Goal: Transaction & Acquisition: Purchase product/service

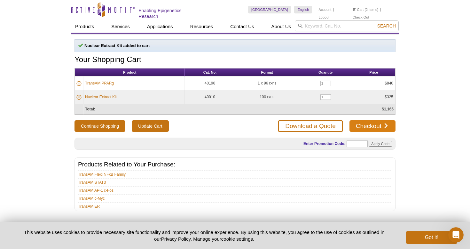
click at [372, 128] on link "Checkout" at bounding box center [372, 126] width 46 height 12
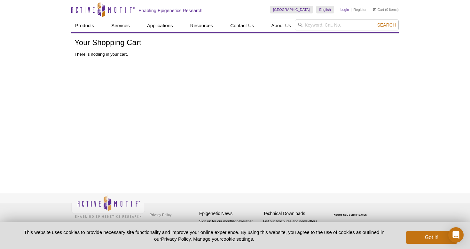
click at [343, 10] on link "Login" at bounding box center [344, 9] width 9 height 4
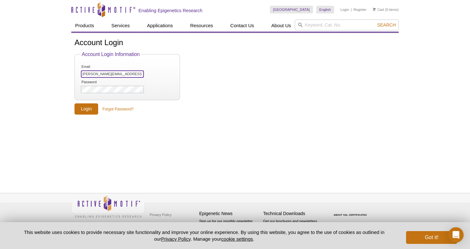
type input "[PERSON_NAME][EMAIL_ADDRESS][PERSON_NAME][DOMAIN_NAME]"
click at [86, 107] on input "Login" at bounding box center [86, 108] width 24 height 11
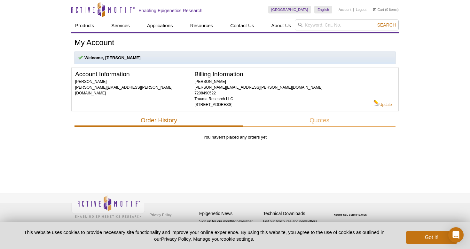
click at [168, 127] on div "Order History Quotes" at bounding box center [234, 121] width 321 height 14
click at [157, 121] on button "Order History" at bounding box center [158, 120] width 169 height 12
click at [383, 8] on link "Cart" at bounding box center [377, 9] width 11 height 4
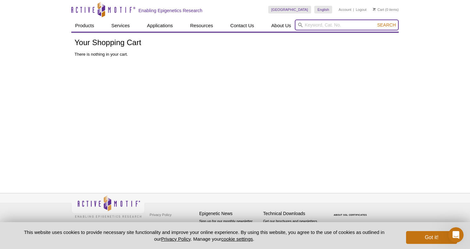
click at [312, 26] on input "search" at bounding box center [347, 24] width 104 height 11
paste input "40196"
type input "40196"
click at [387, 25] on button "Search" at bounding box center [386, 25] width 22 height 6
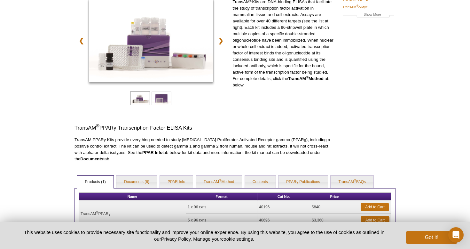
scroll to position [124, 0]
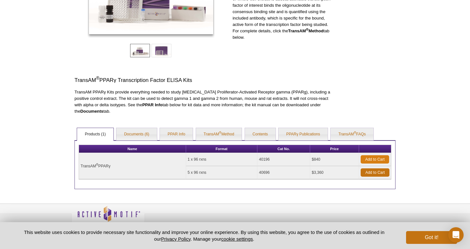
click at [374, 159] on link "Add to Cart" at bounding box center [374, 159] width 28 height 8
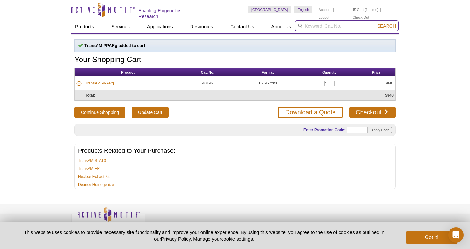
click at [316, 26] on input "search" at bounding box center [347, 25] width 104 height 11
paste input "400010"
click at [313, 25] on input "400010" at bounding box center [347, 25] width 104 height 11
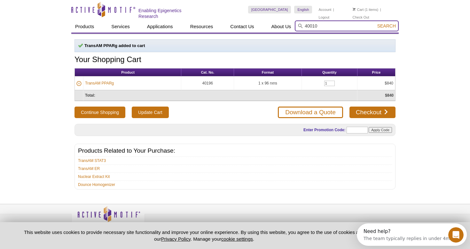
type input "40010"
click at [387, 25] on button "Search" at bounding box center [386, 26] width 22 height 6
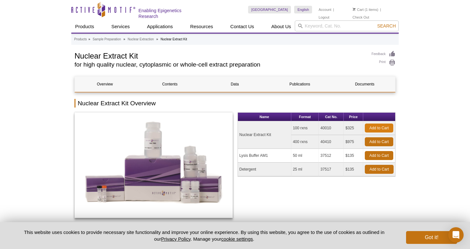
click at [384, 126] on link "Add to Cart" at bounding box center [379, 127] width 28 height 9
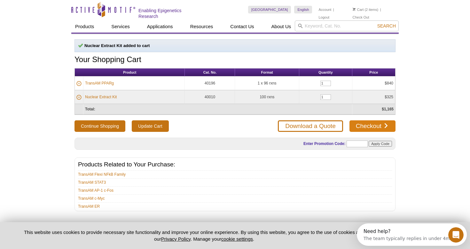
click at [374, 125] on link "Checkout" at bounding box center [372, 126] width 46 height 12
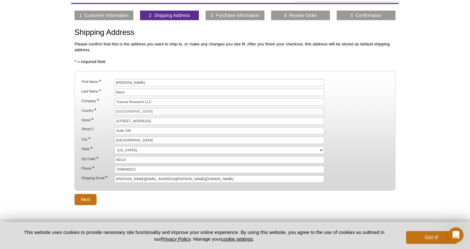
scroll to position [29, 0]
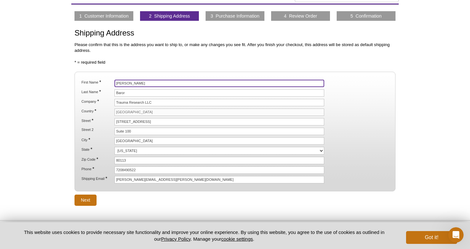
drag, startPoint x: 133, startPoint y: 83, endPoint x: 90, endPoint y: 84, distance: 42.5
type input "Jason"
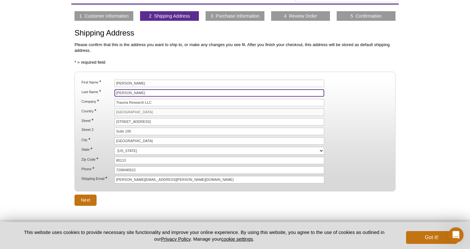
type input "Williams"
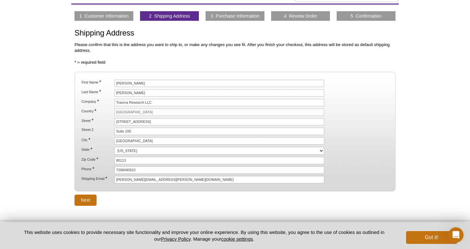
click at [411, 134] on div "Active Motif Logo Enabling Epigenetics Research 2 Search Skip to content Active…" at bounding box center [235, 123] width 470 height 305
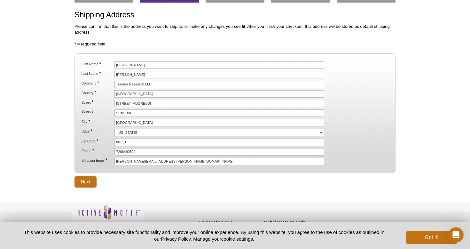
scroll to position [49, 0]
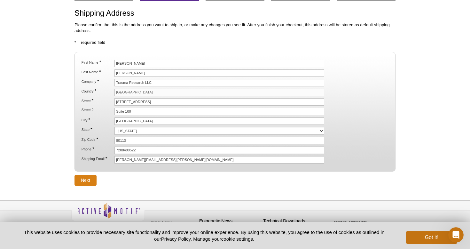
click at [86, 177] on input "Next" at bounding box center [85, 179] width 22 height 11
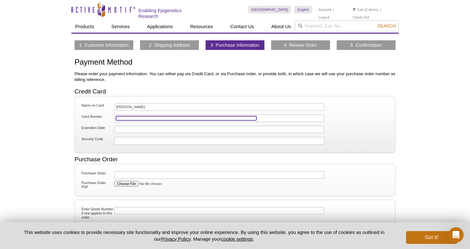
click at [139, 116] on iframe at bounding box center [186, 118] width 140 height 4
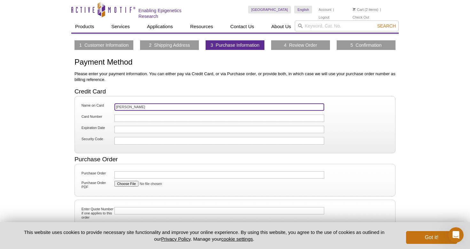
drag, startPoint x: 142, startPoint y: 107, endPoint x: 95, endPoint y: 103, distance: 47.4
click at [96, 104] on li "Name on Card Jason Williams" at bounding box center [234, 108] width 309 height 10
type input "David Baror"
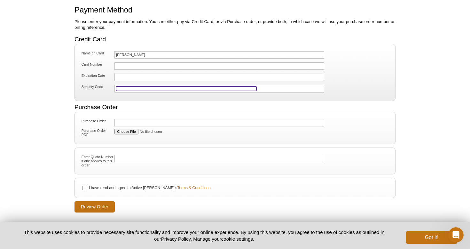
scroll to position [69, 0]
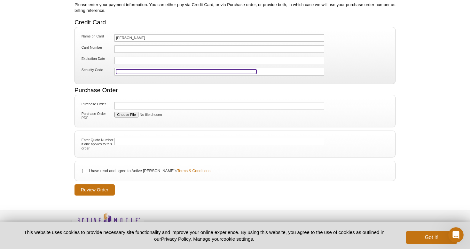
click at [84, 170] on input "I have read and agree to Active Motif's Terms & Conditions" at bounding box center [84, 171] width 4 height 4
checkbox input "true"
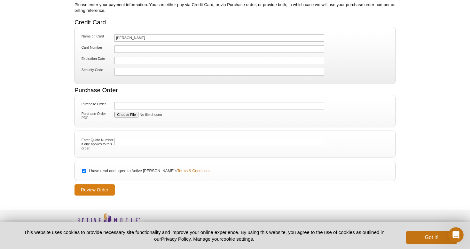
click at [103, 193] on input "Review Order" at bounding box center [94, 189] width 40 height 11
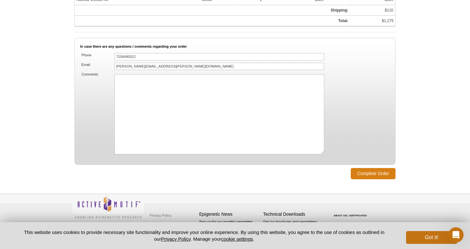
scroll to position [449, 0]
click at [378, 172] on input "Complete Order" at bounding box center [372, 173] width 45 height 11
